Goal: Transaction & Acquisition: Purchase product/service

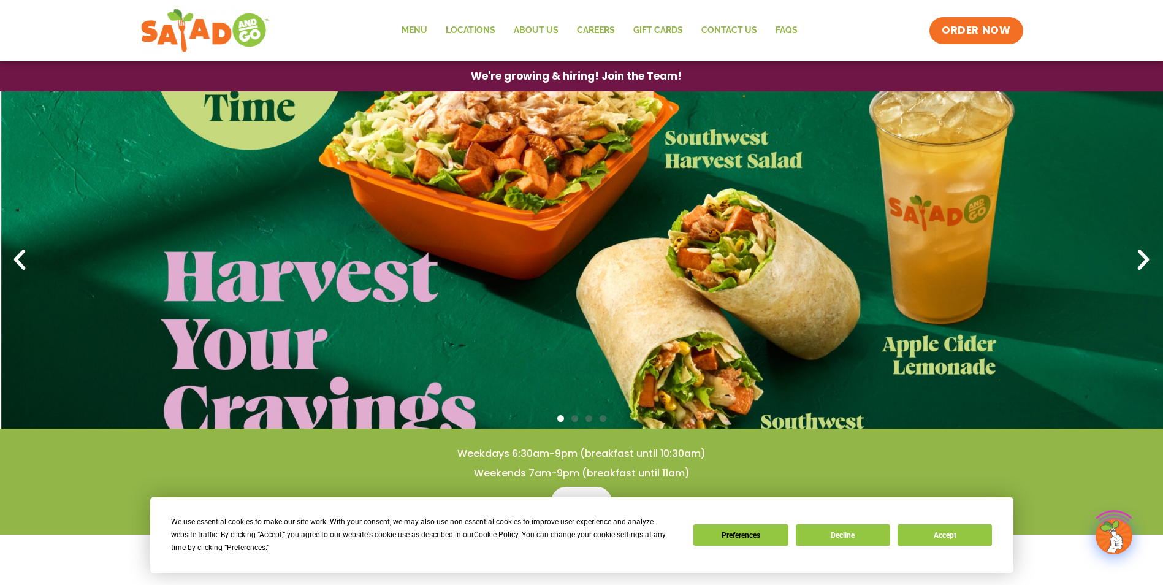
scroll to position [184, 0]
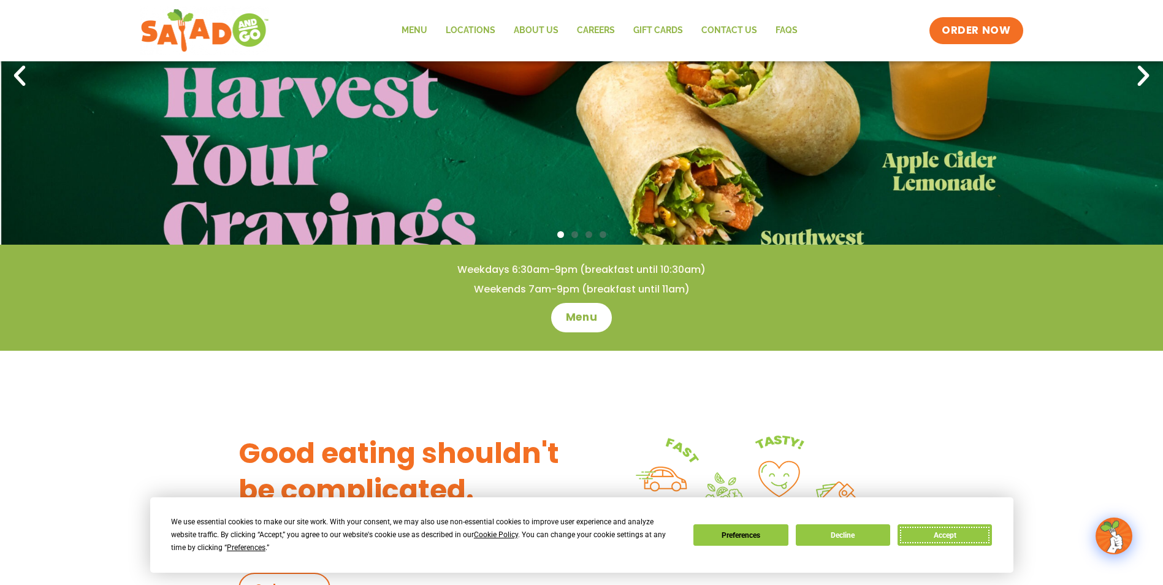
click at [935, 538] on button "Accept" at bounding box center [945, 534] width 94 height 21
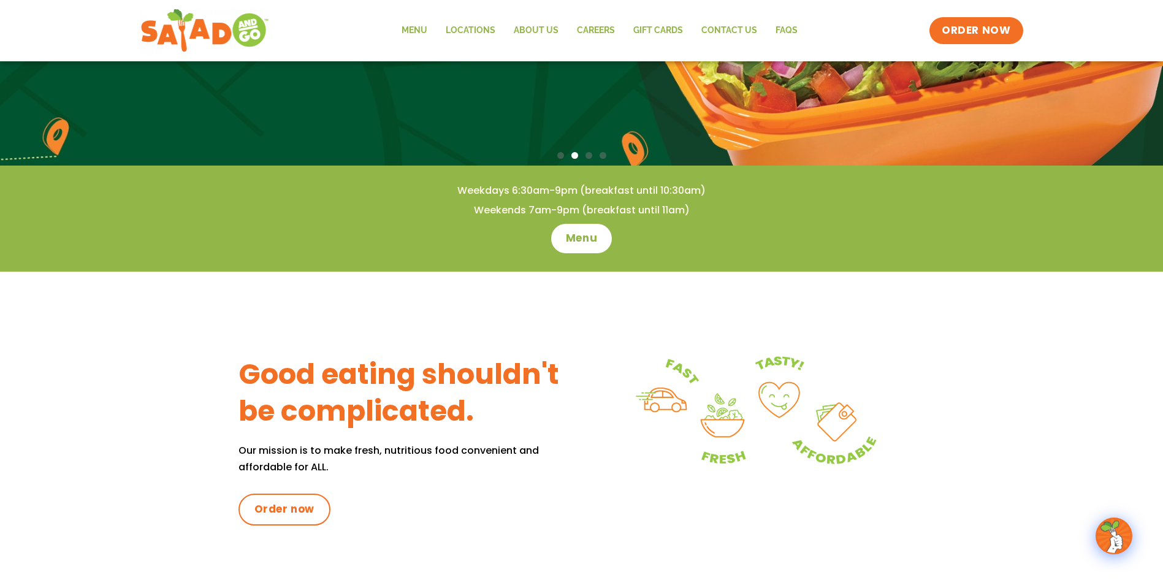
scroll to position [245, 0]
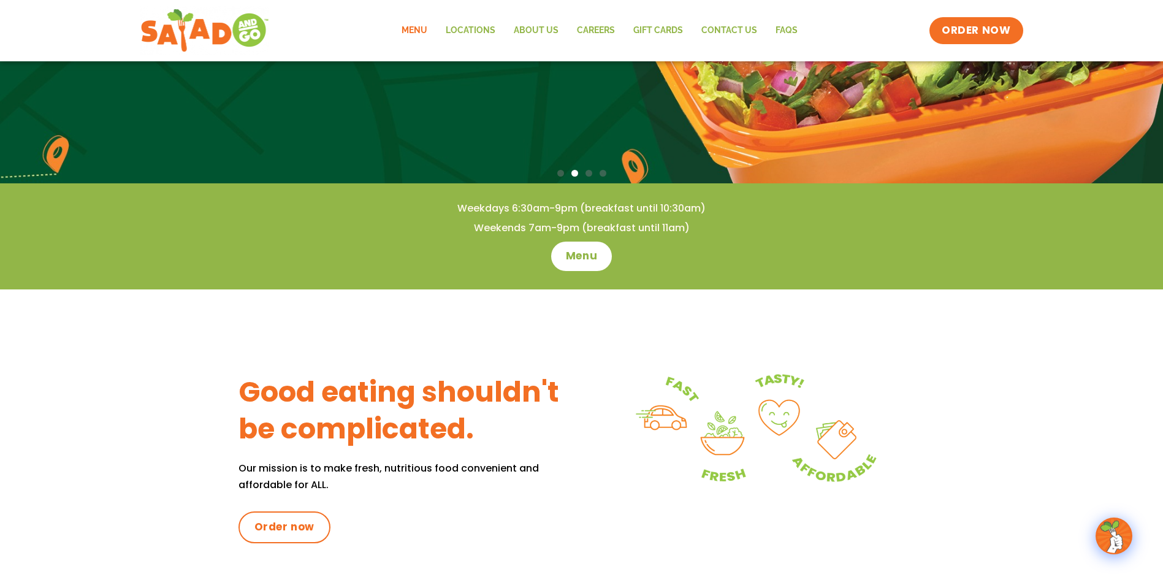
click at [410, 29] on link "Menu" at bounding box center [415, 31] width 44 height 28
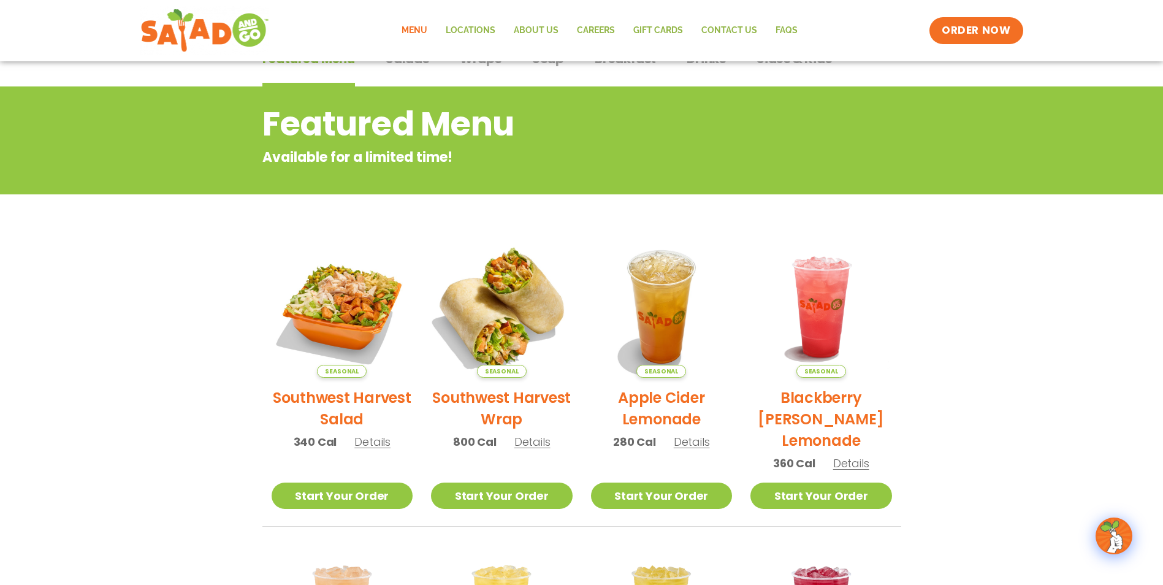
scroll to position [18, 0]
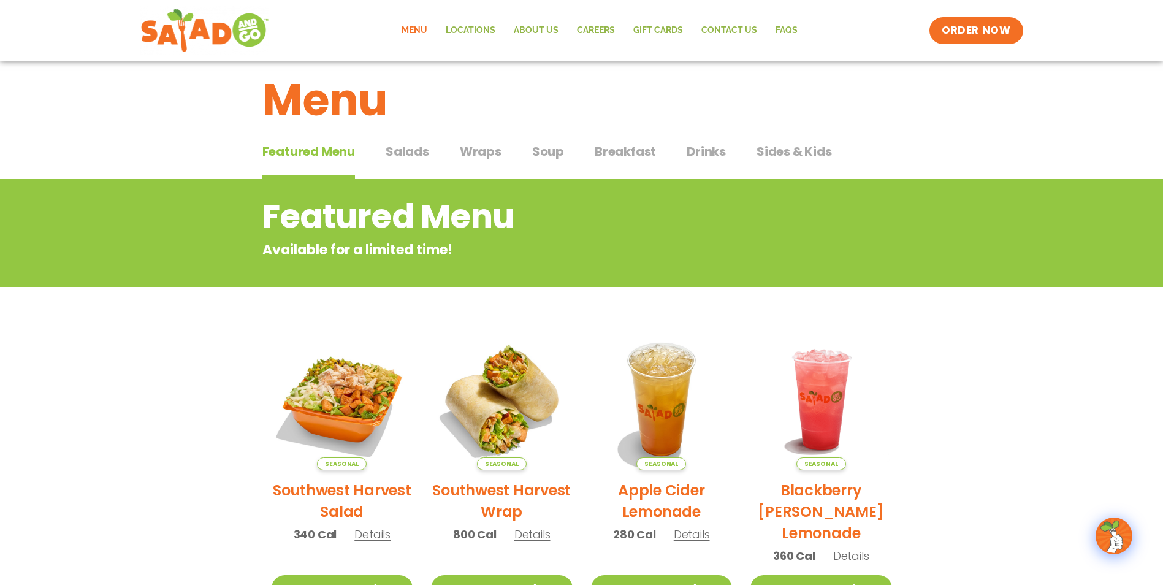
click at [410, 150] on span "Salads" at bounding box center [408, 151] width 44 height 18
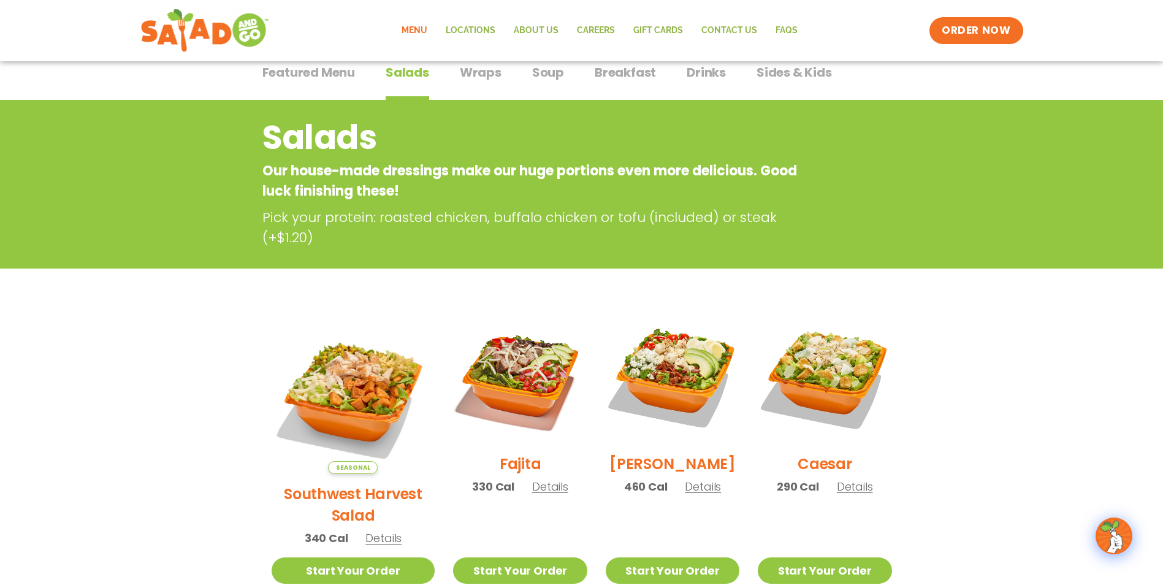
scroll to position [140, 0]
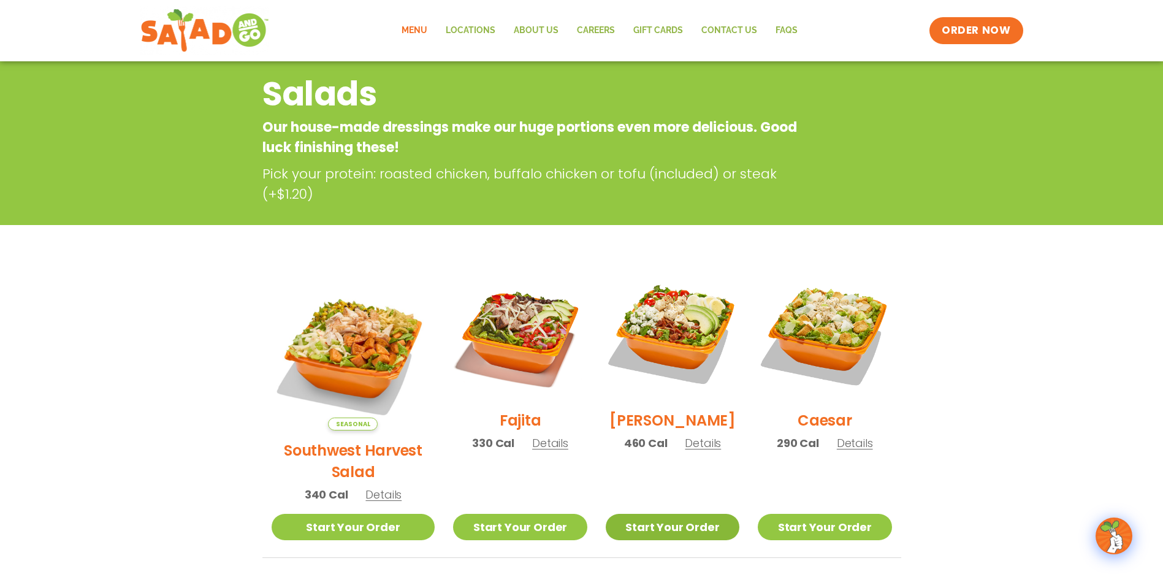
click at [635, 514] on link "Start Your Order" at bounding box center [673, 527] width 134 height 26
